Goal: Task Accomplishment & Management: Manage account settings

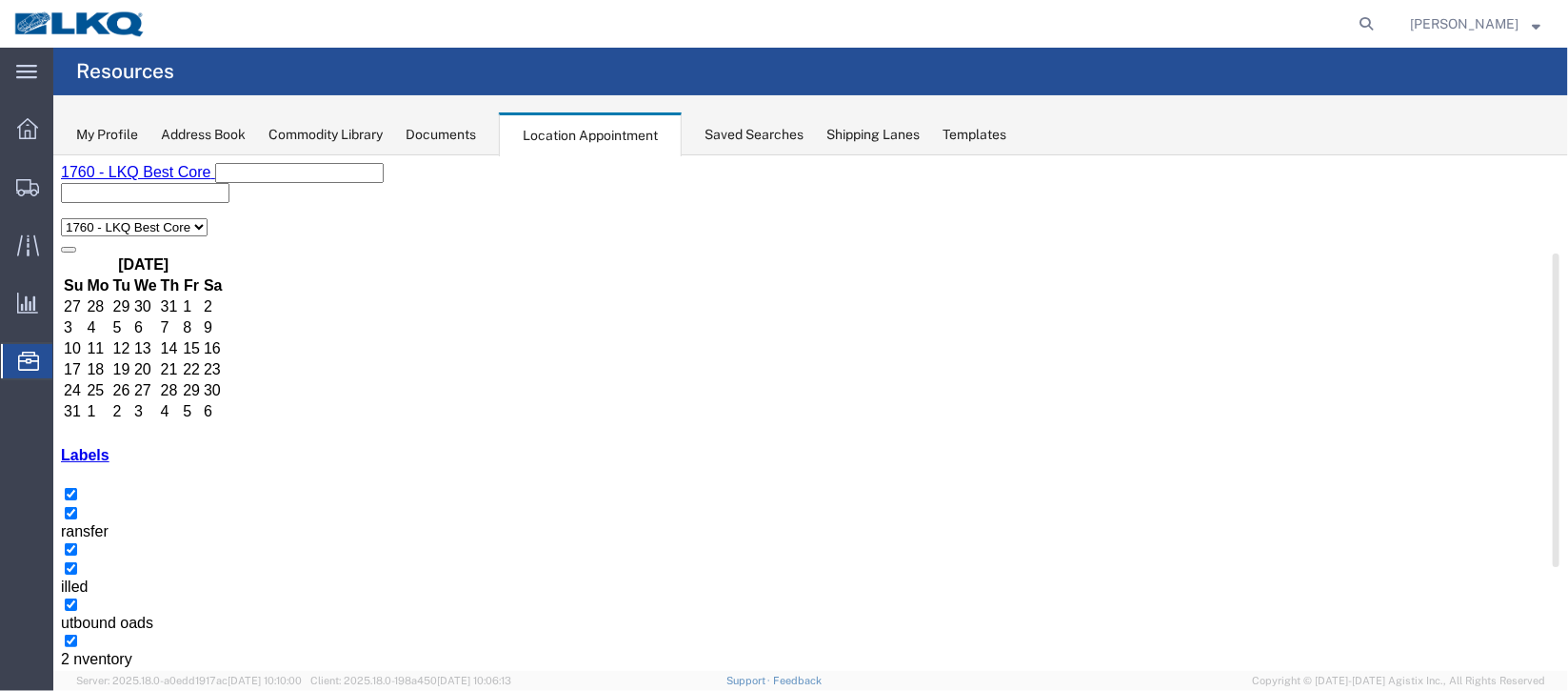
scroll to position [142, 0]
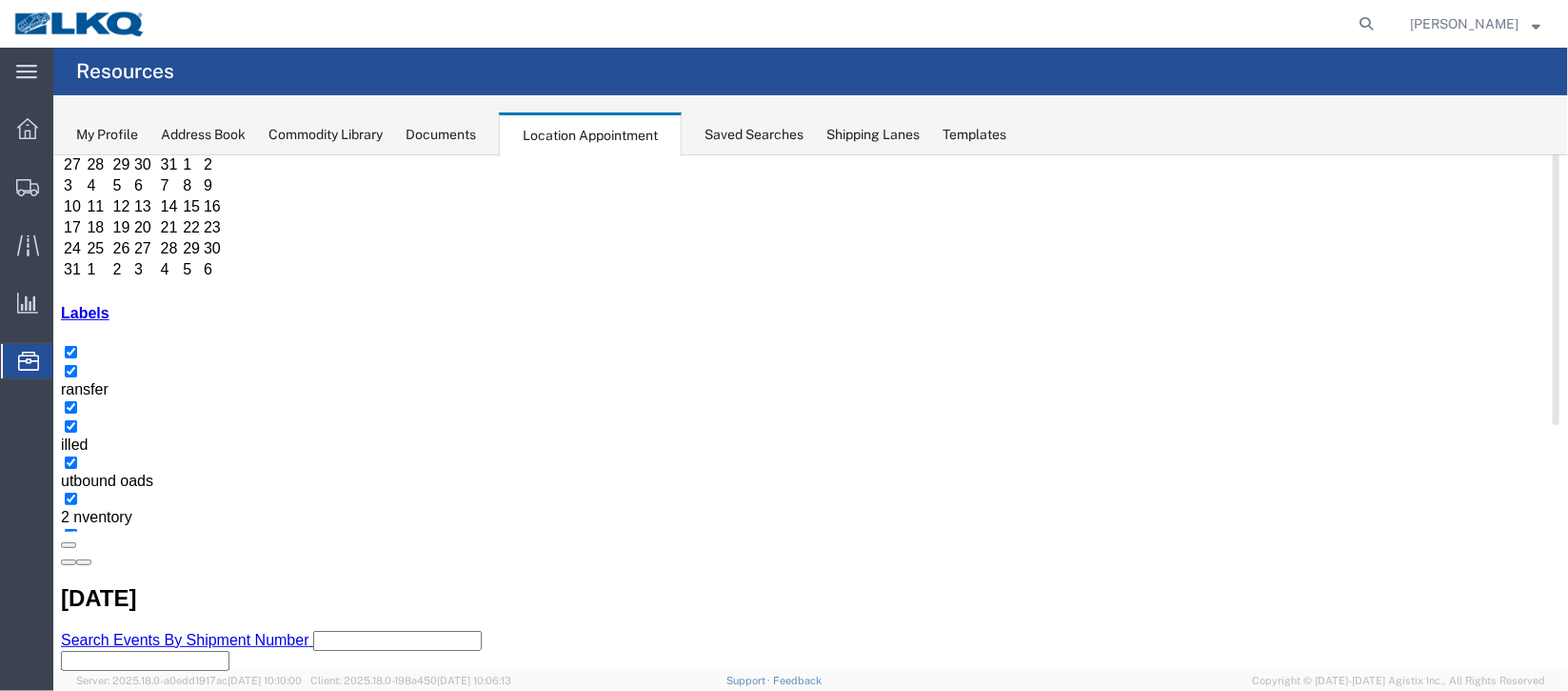
select select "1"
select select
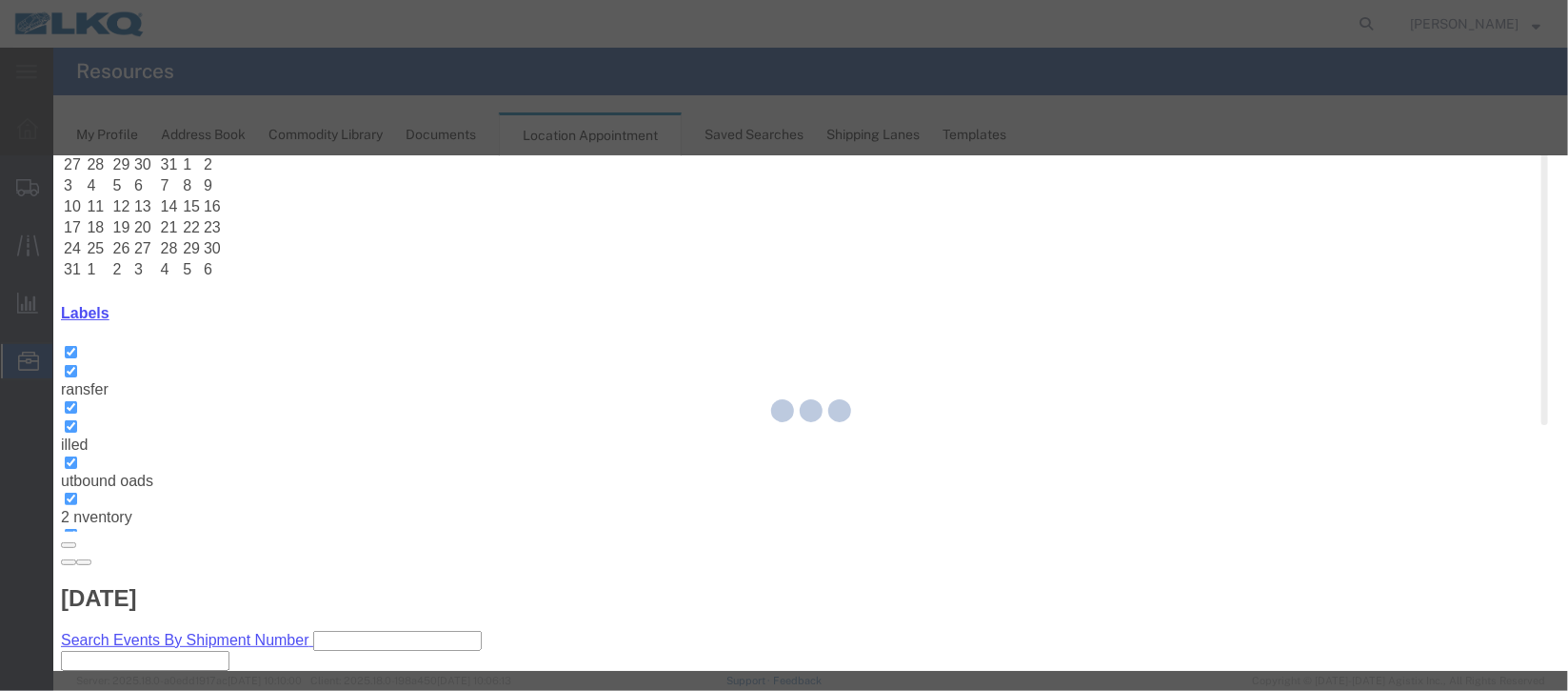
select select
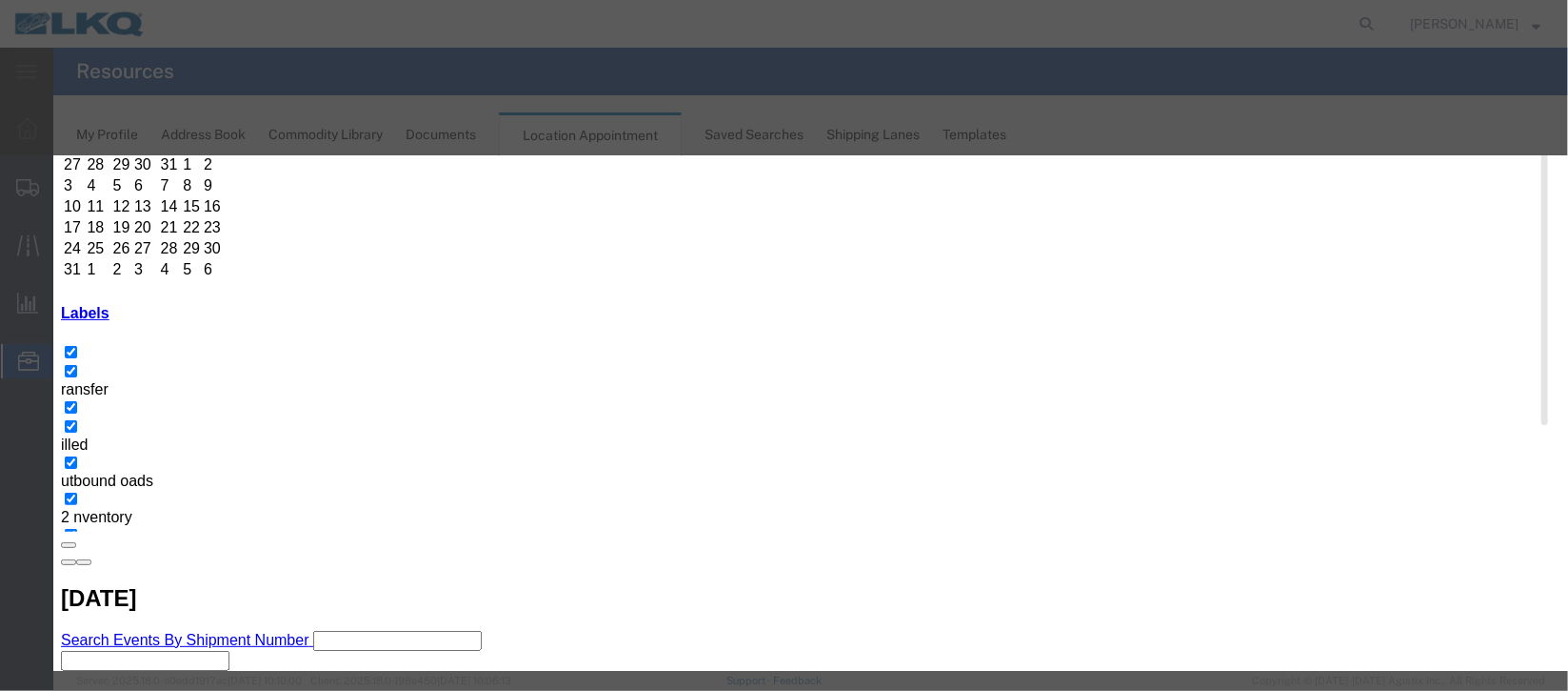
scroll to position [243, 0]
type input "de"
select select "40"
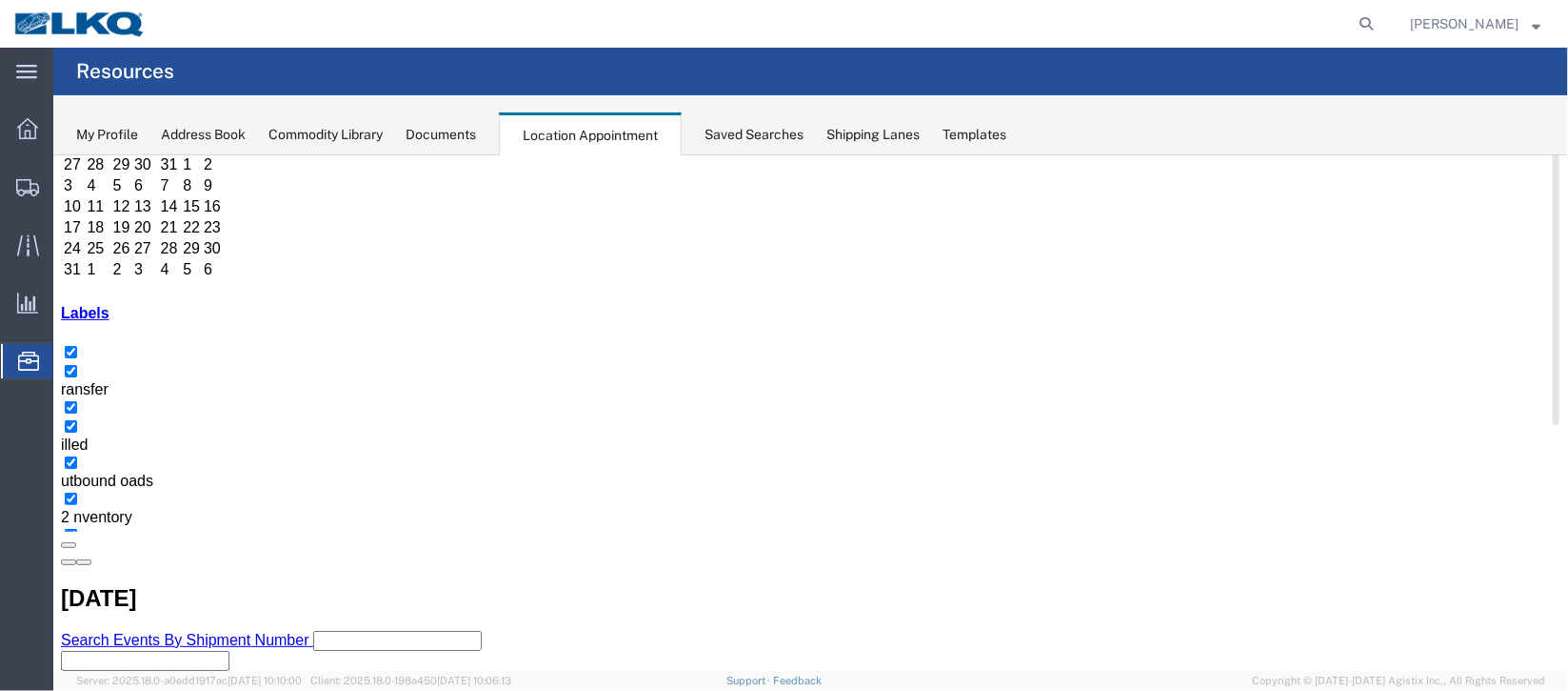
scroll to position [0, 0]
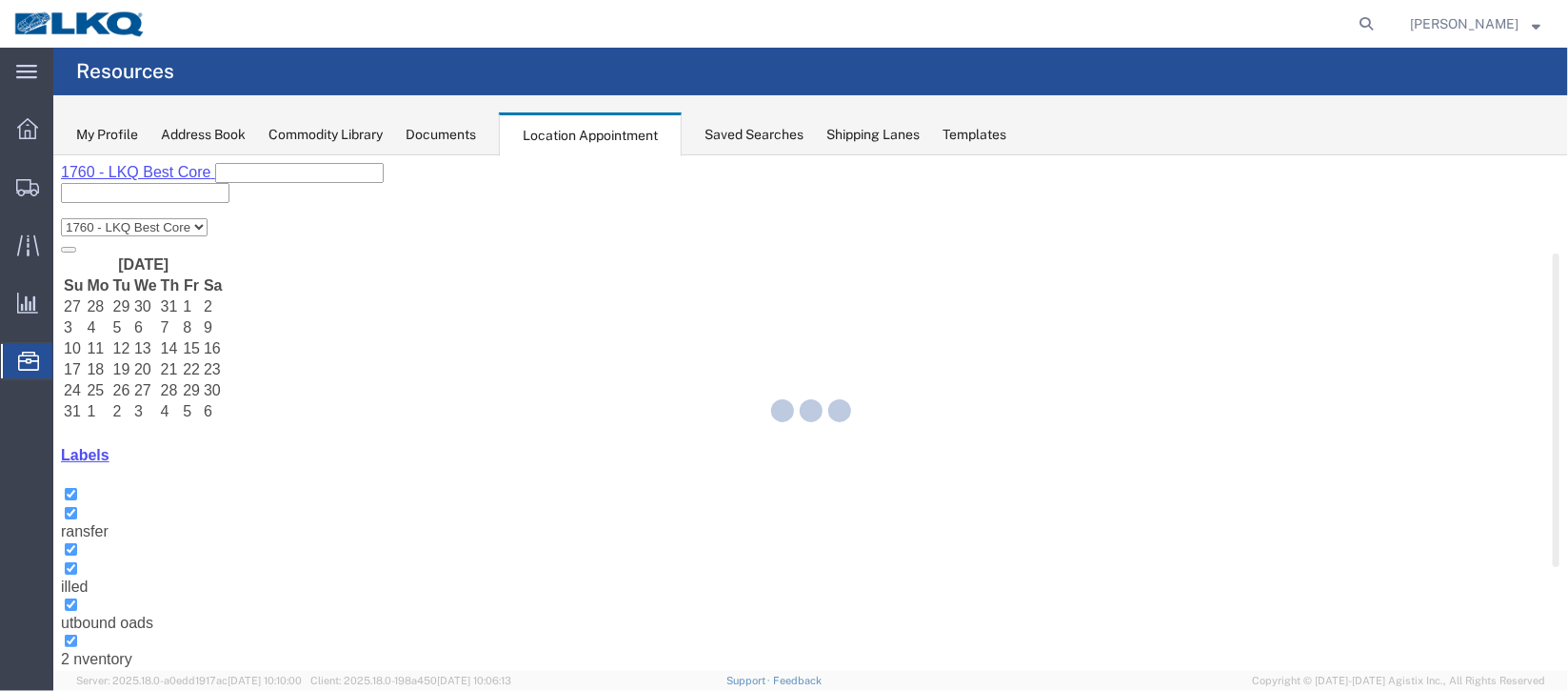
select select "100"
select select "1"
select select
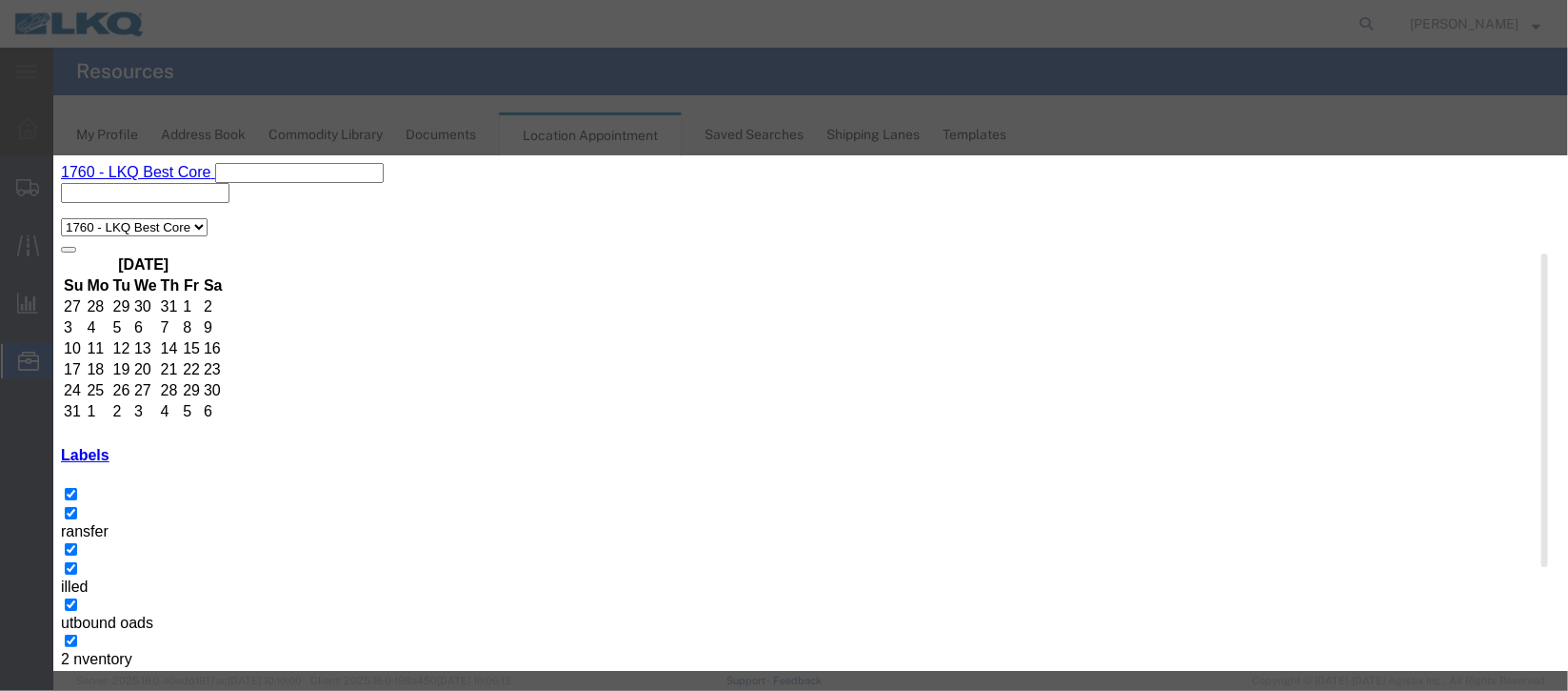
scroll to position [243, 0]
type input "de"
select select "40"
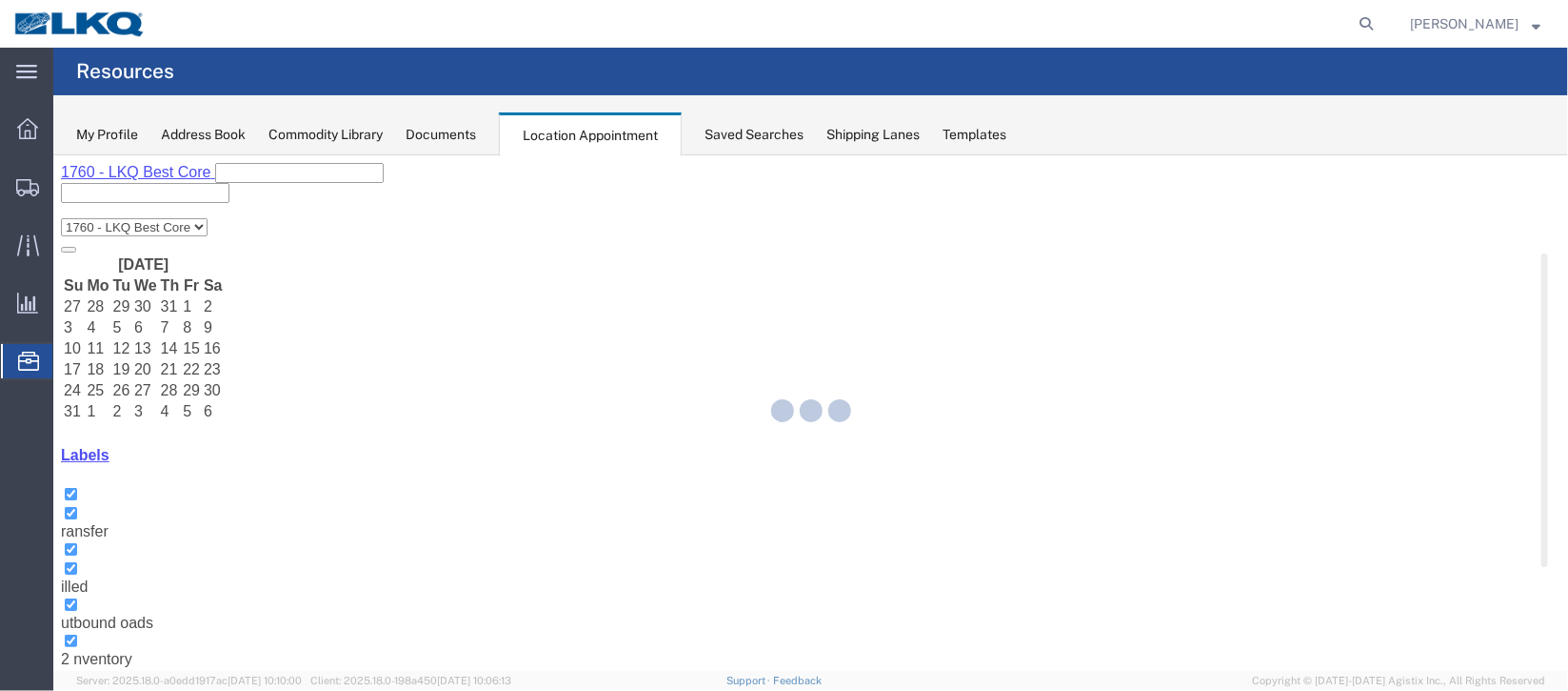
scroll to position [233, 0]
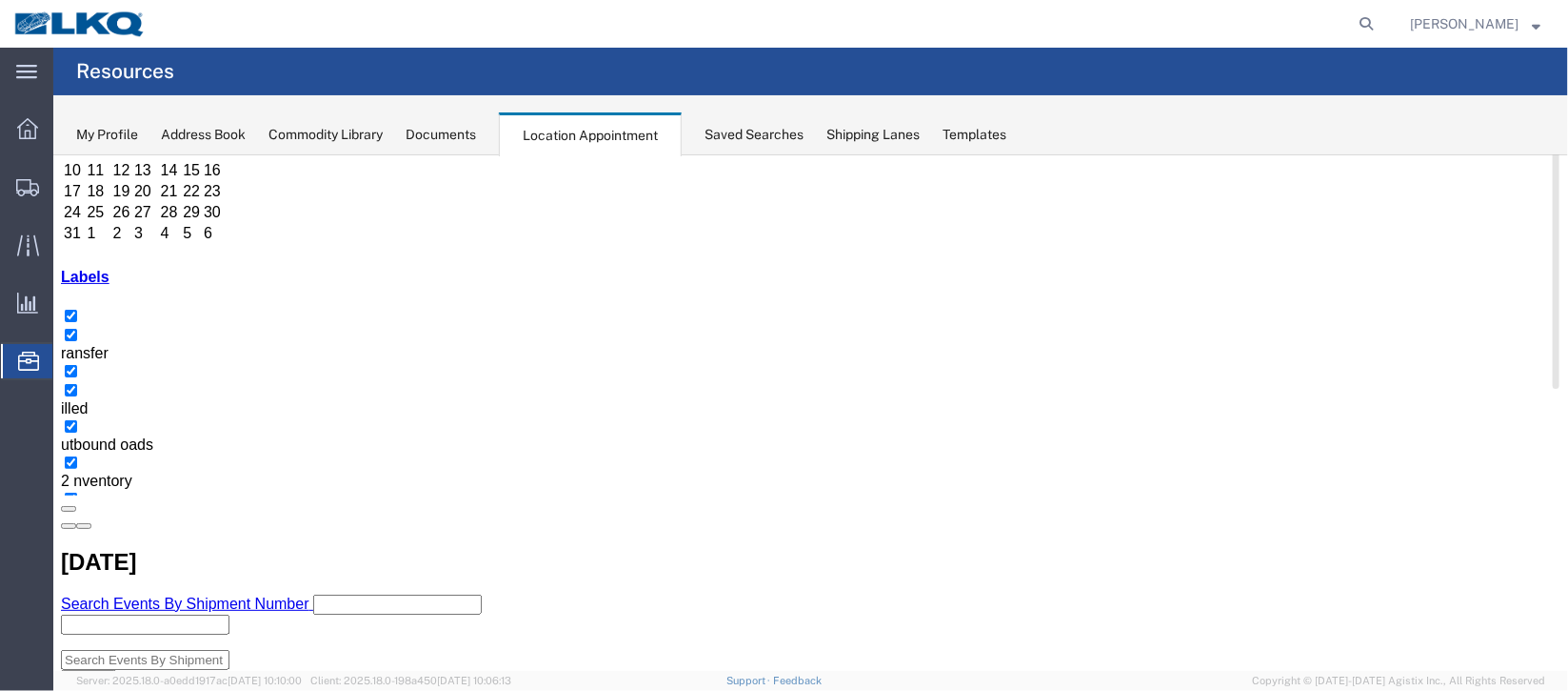
scroll to position [142, 0]
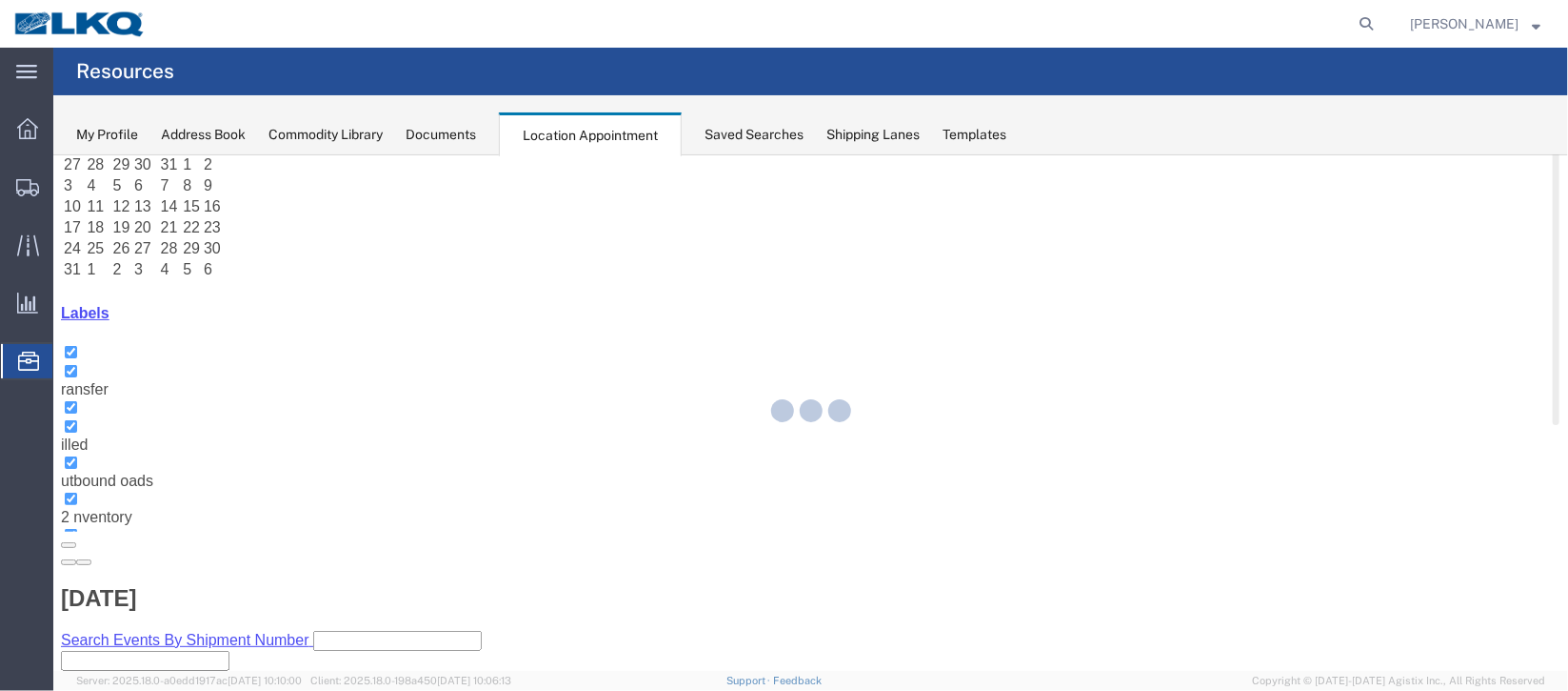
select select "100"
select select "1"
select select "24"
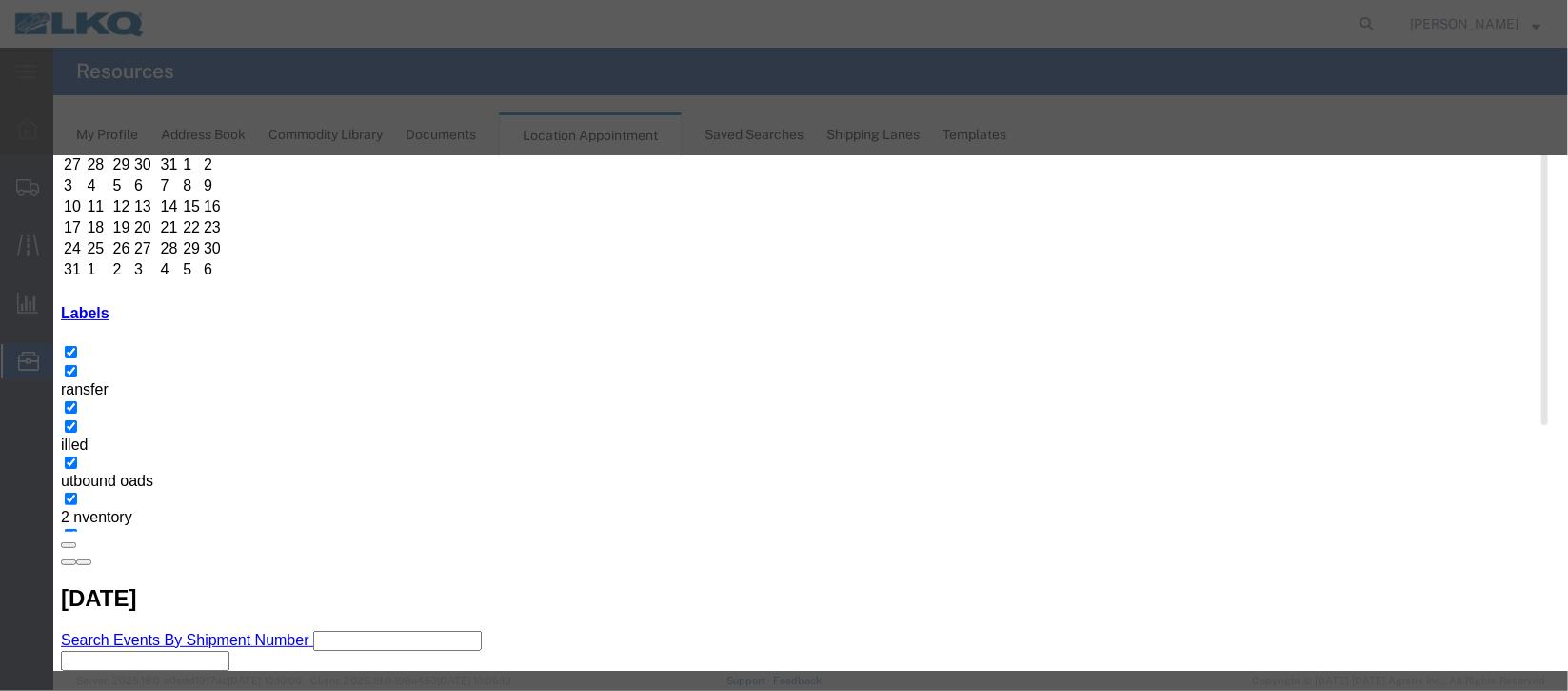
drag, startPoint x: 966, startPoint y: 462, endPoint x: 976, endPoint y: 460, distance: 10.2
type input "de"
drag, startPoint x: 884, startPoint y: 532, endPoint x: 976, endPoint y: 557, distance: 95.3
select select "40"
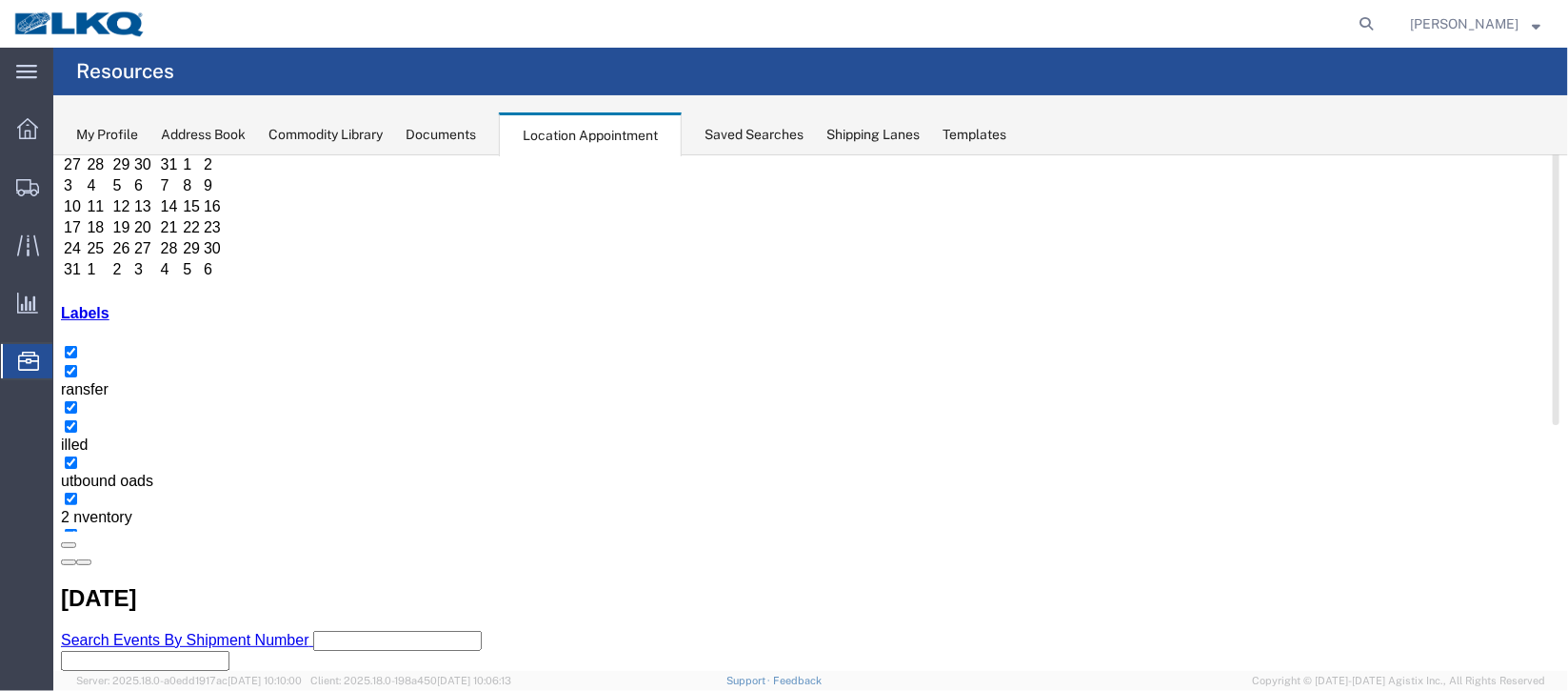
scroll to position [0, 0]
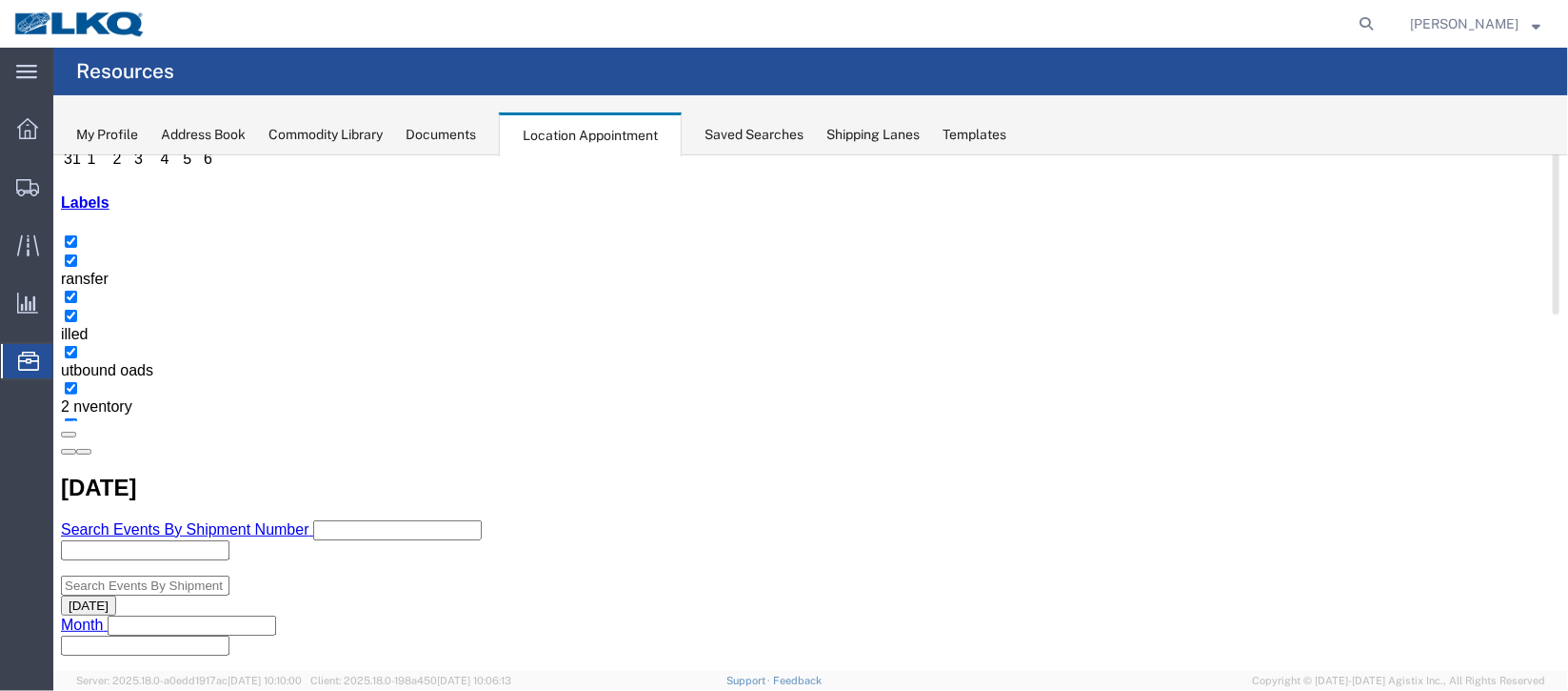
scroll to position [285, 0]
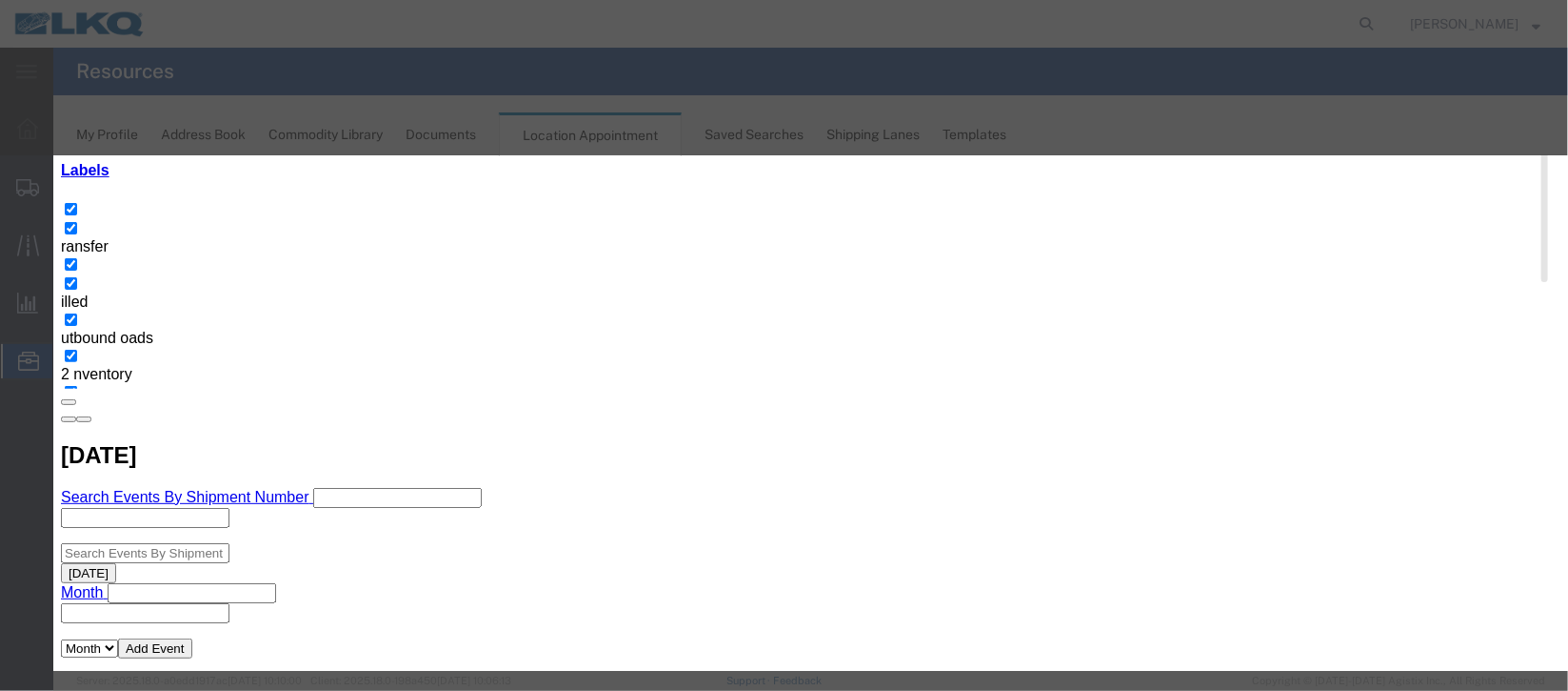
scroll to position [243, 0]
type input "de"
select select "40"
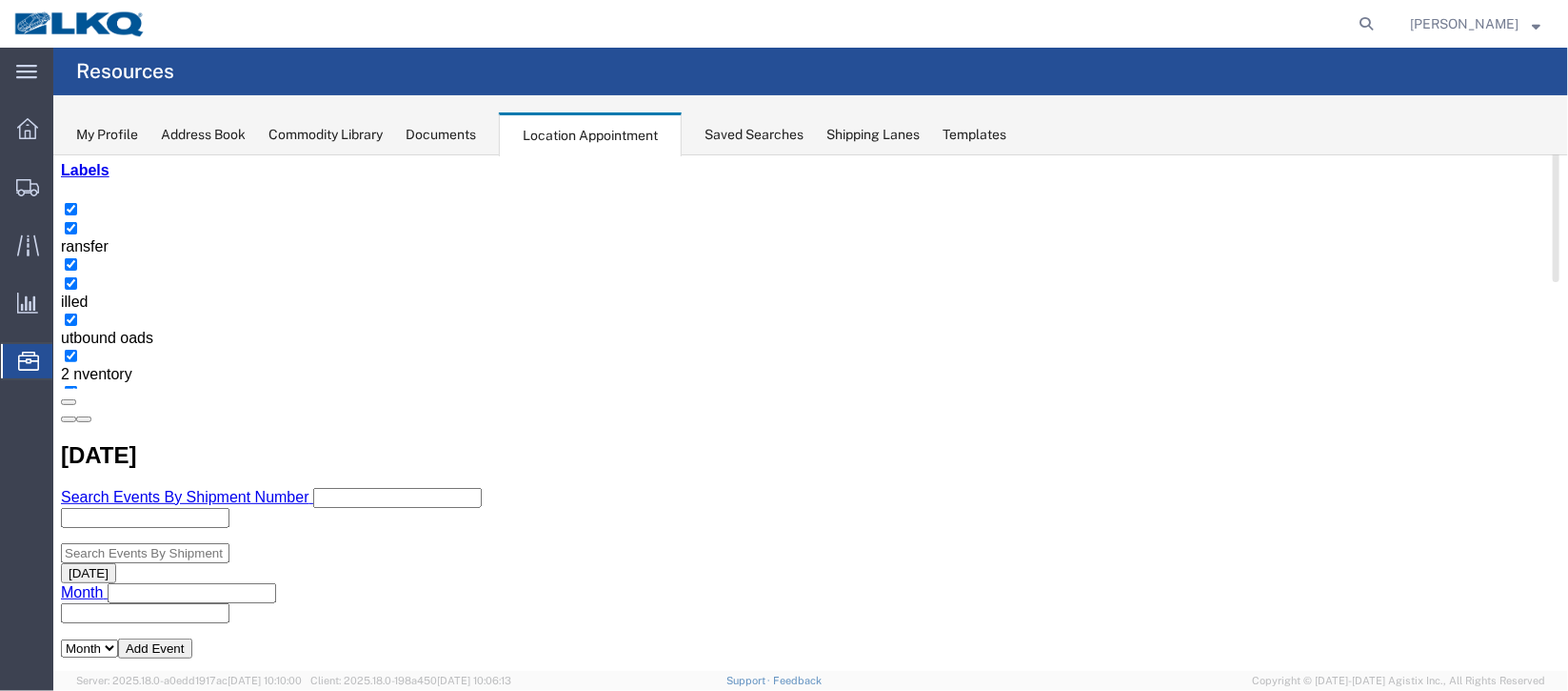
scroll to position [0, 0]
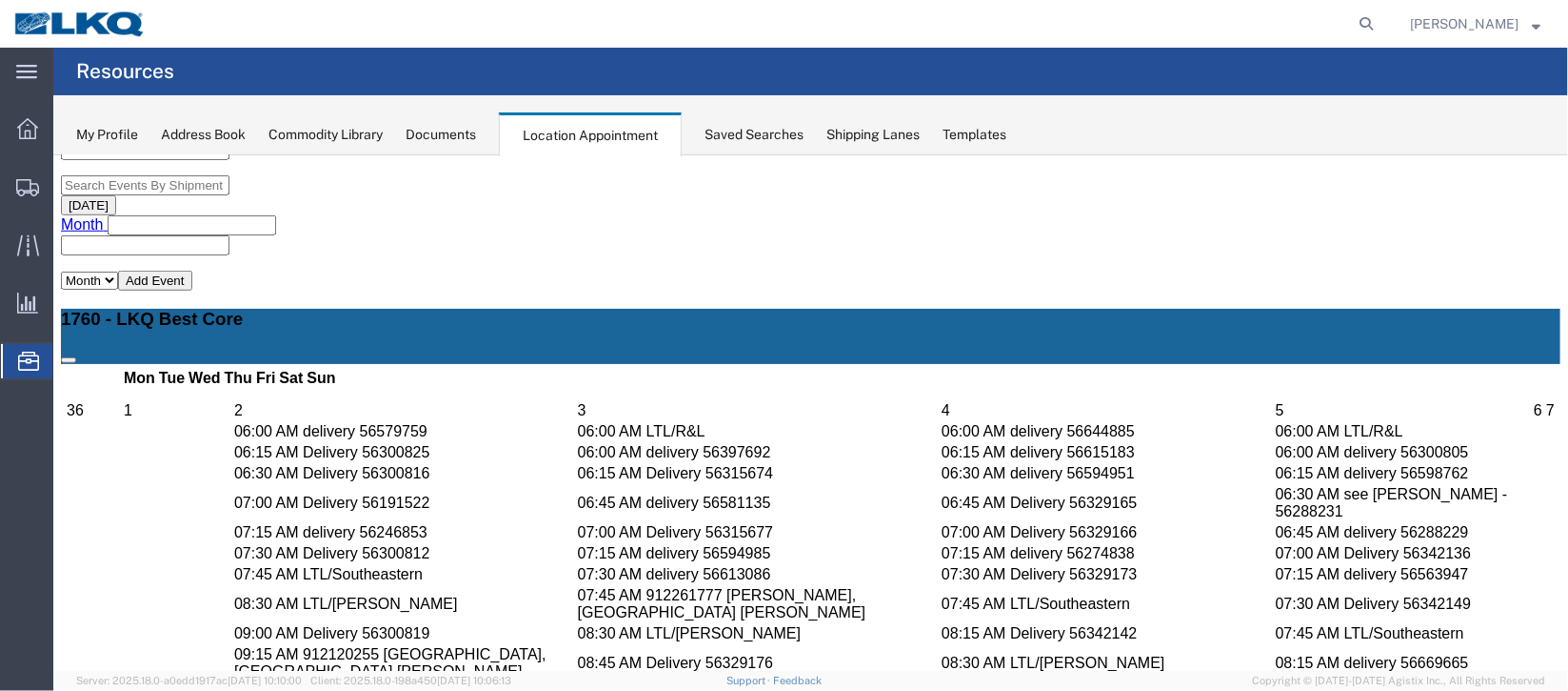
scroll to position [713, 0]
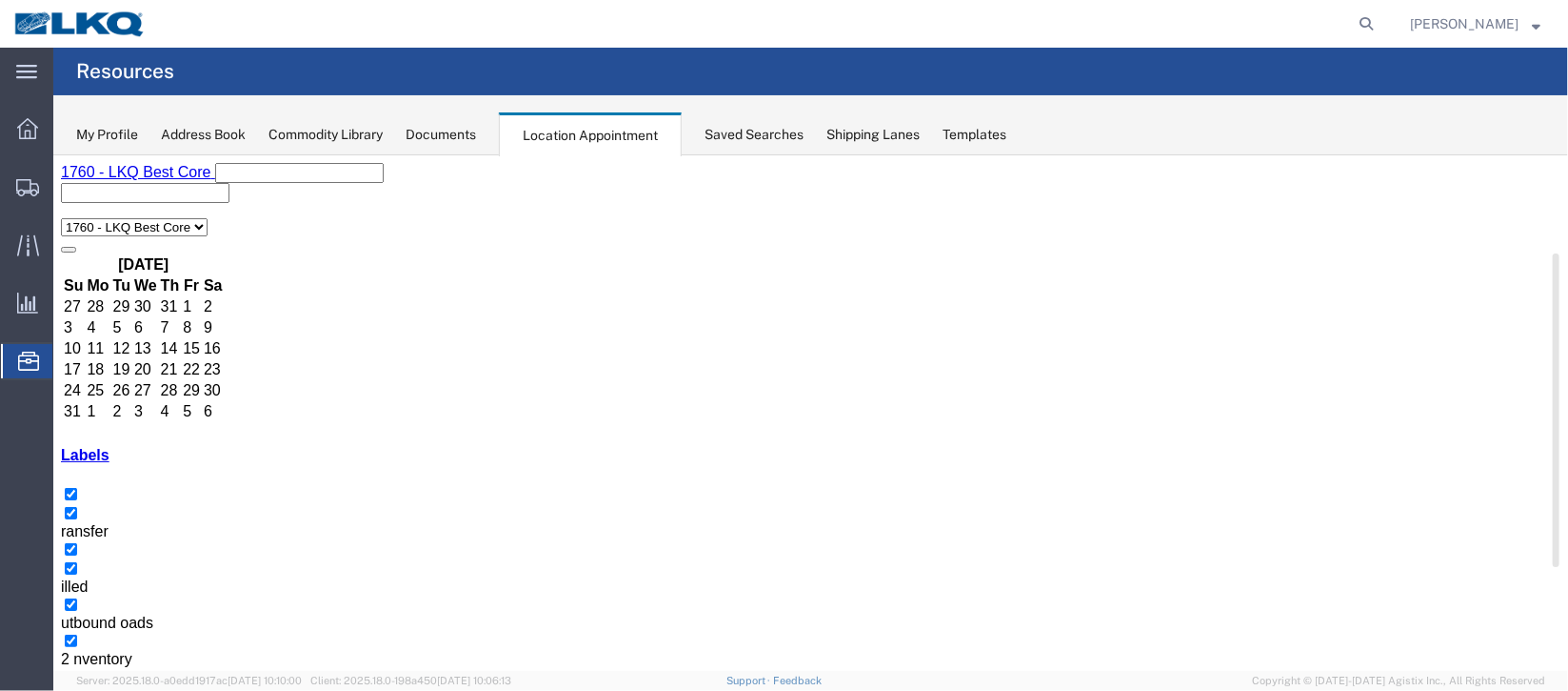
scroll to position [142, 0]
